Goal: Information Seeking & Learning: Learn about a topic

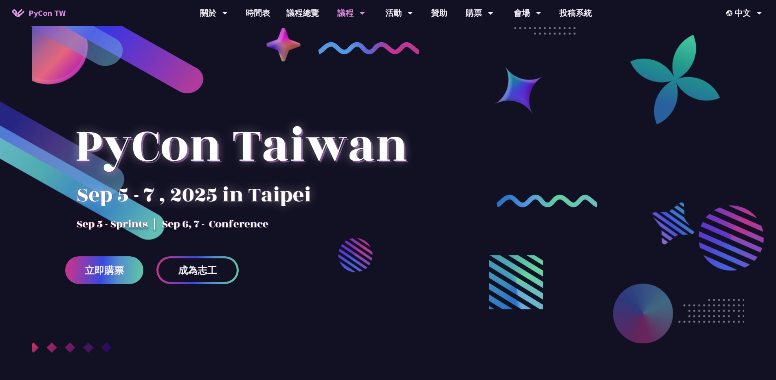
scroll to position [680, 0]
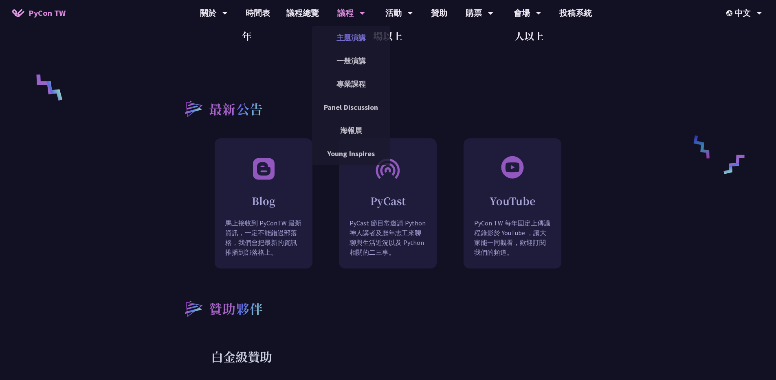
click at [358, 30] on link "主題演講" at bounding box center [351, 37] width 78 height 19
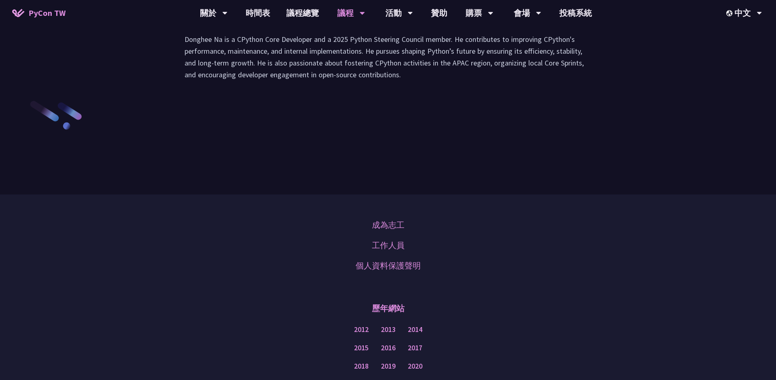
scroll to position [1439, 0]
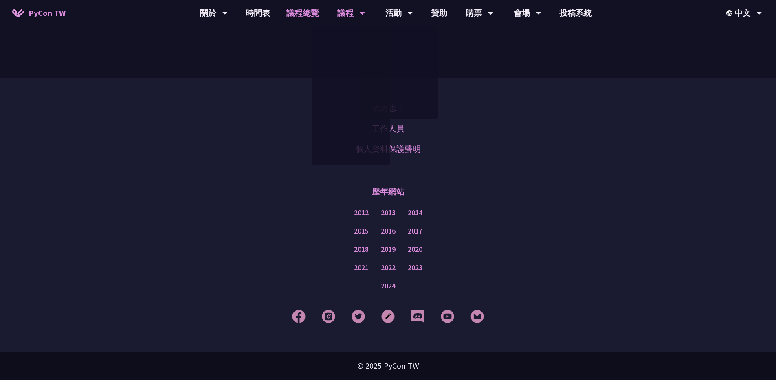
click at [297, 17] on link "議程總覽" at bounding box center [302, 13] width 49 height 26
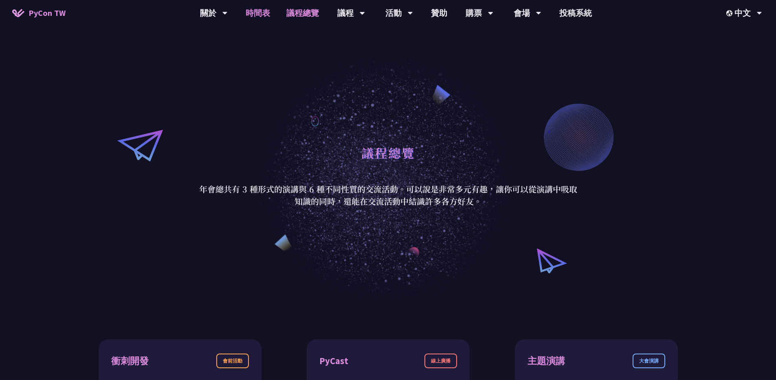
click at [266, 22] on link "時間表" at bounding box center [257, 13] width 41 height 26
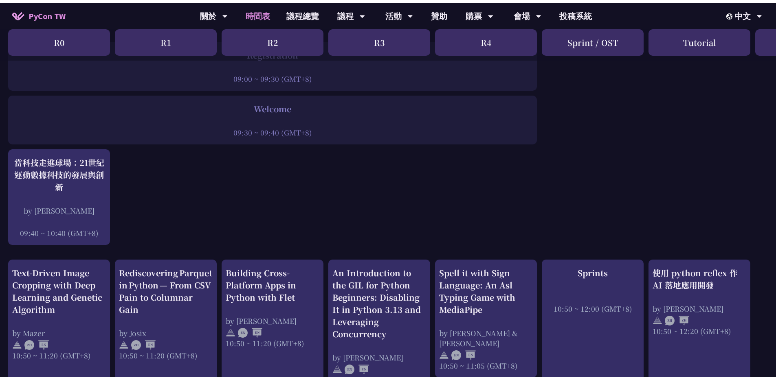
scroll to position [126, 0]
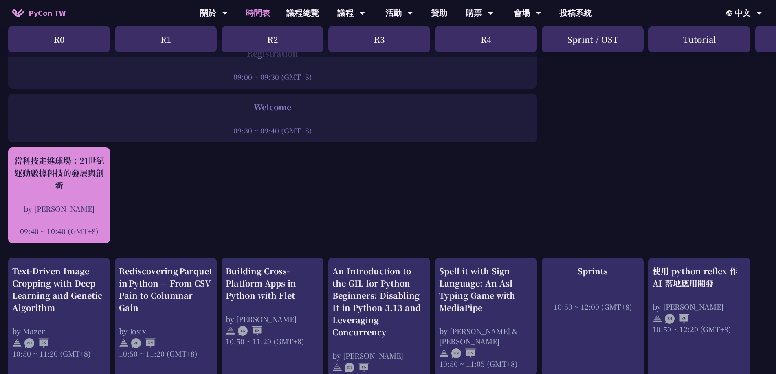
click at [70, 184] on div "當科技走進球場：21世紀運動數據科技的發展與創新" at bounding box center [59, 173] width 94 height 37
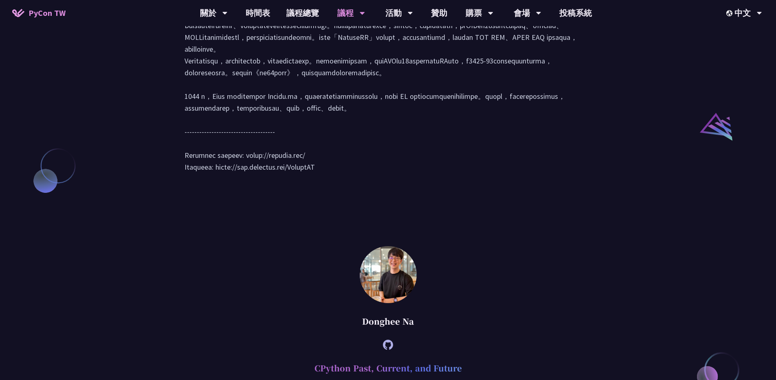
scroll to position [747, 0]
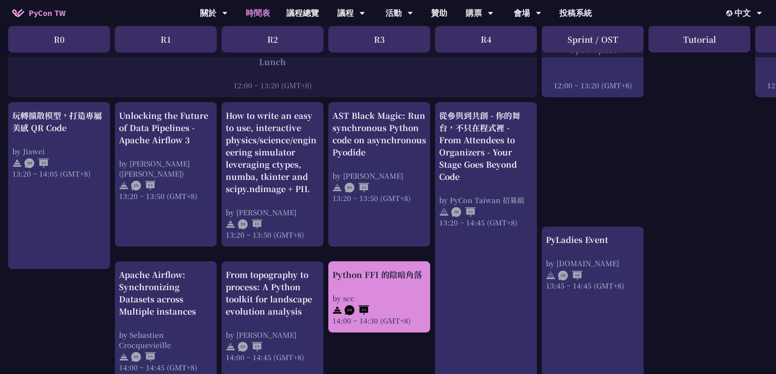
scroll to position [721, 0]
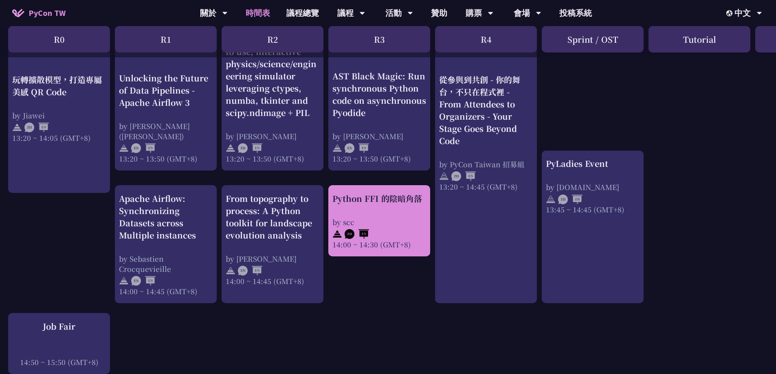
click at [395, 223] on div "by scc" at bounding box center [379, 222] width 94 height 10
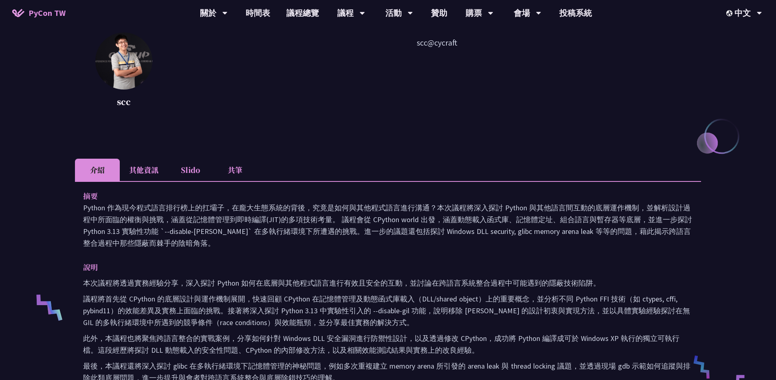
scroll to position [397, 0]
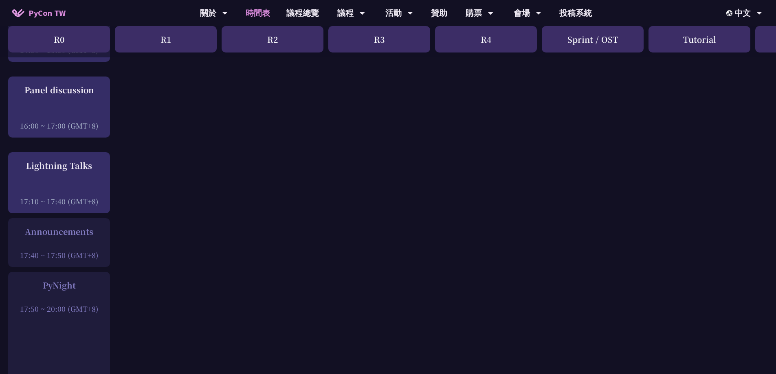
scroll to position [1037, 0]
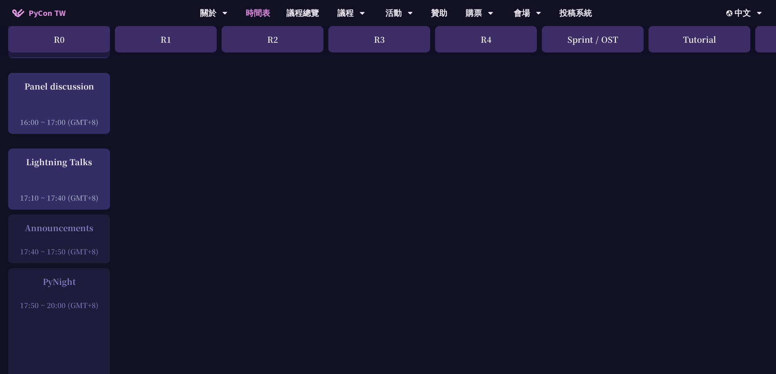
click at [274, 17] on link "時間表" at bounding box center [257, 13] width 41 height 26
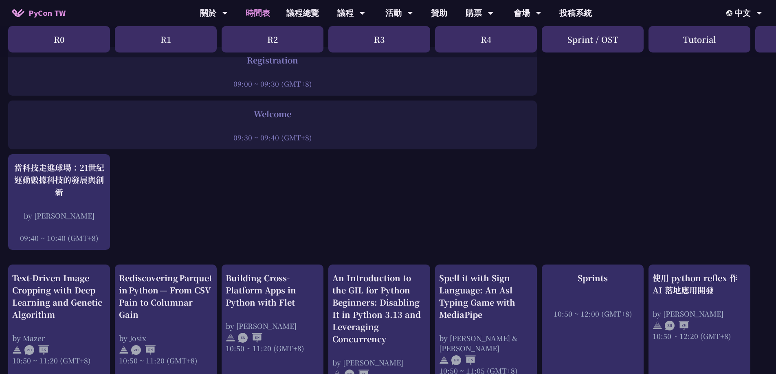
scroll to position [0, 0]
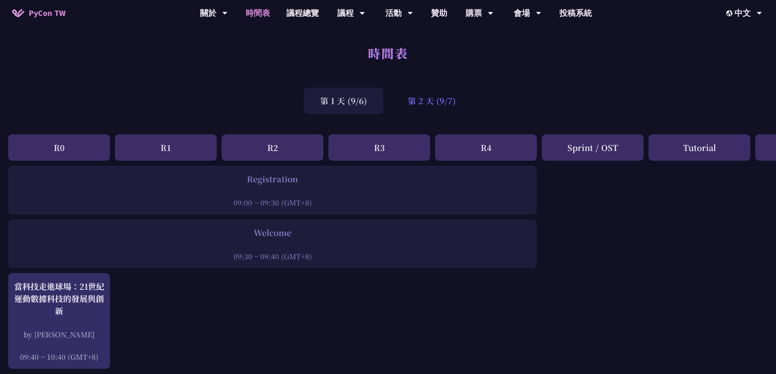
click at [413, 100] on div "第 2 天 (9/7)" at bounding box center [431, 101] width 81 height 26
